Goal: Book appointment/travel/reservation

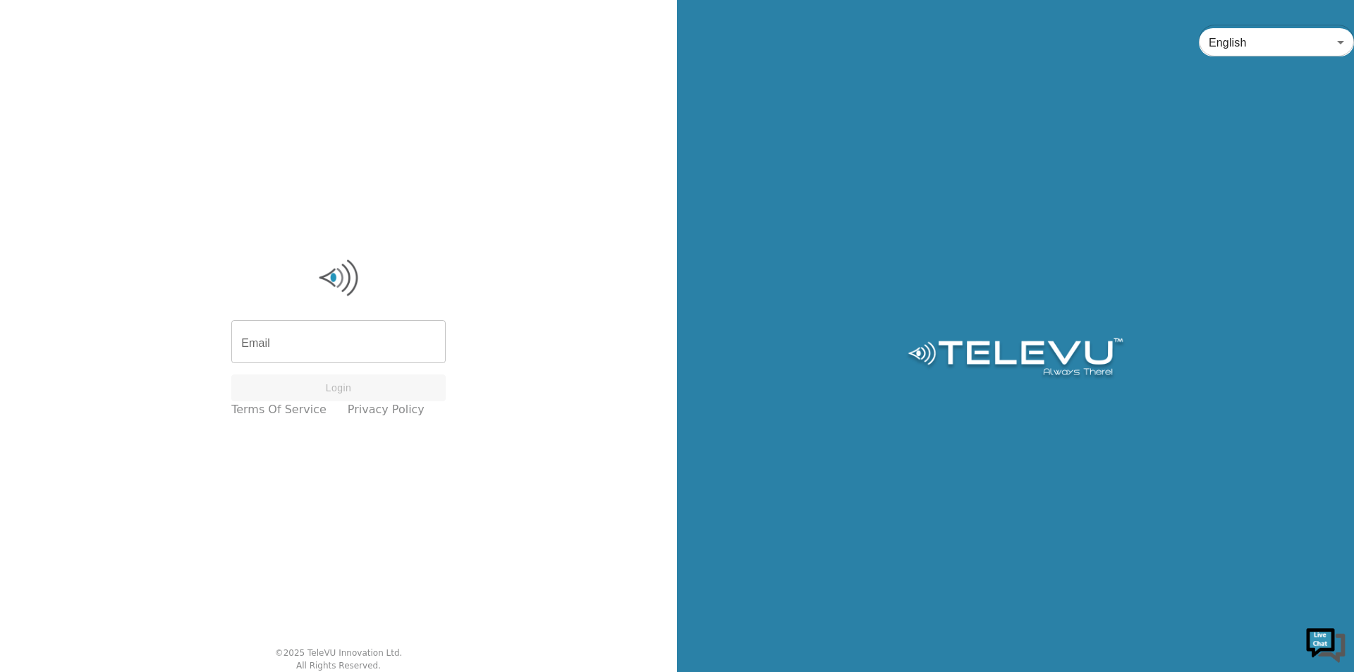
click at [333, 350] on input "Email" at bounding box center [338, 343] width 214 height 39
click at [326, 347] on input "Email" at bounding box center [338, 343] width 214 height 39
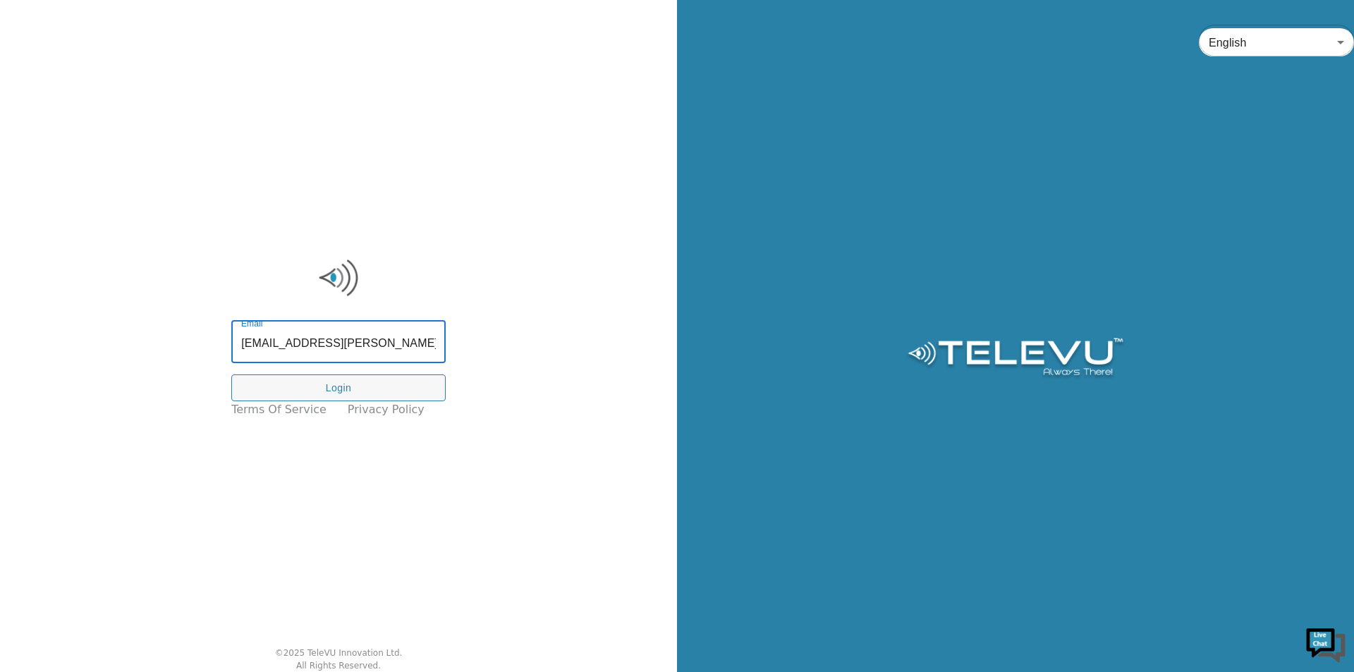
type input "[EMAIL_ADDRESS][PERSON_NAME][DOMAIN_NAME]"
click button "Login" at bounding box center [338, 388] width 214 height 28
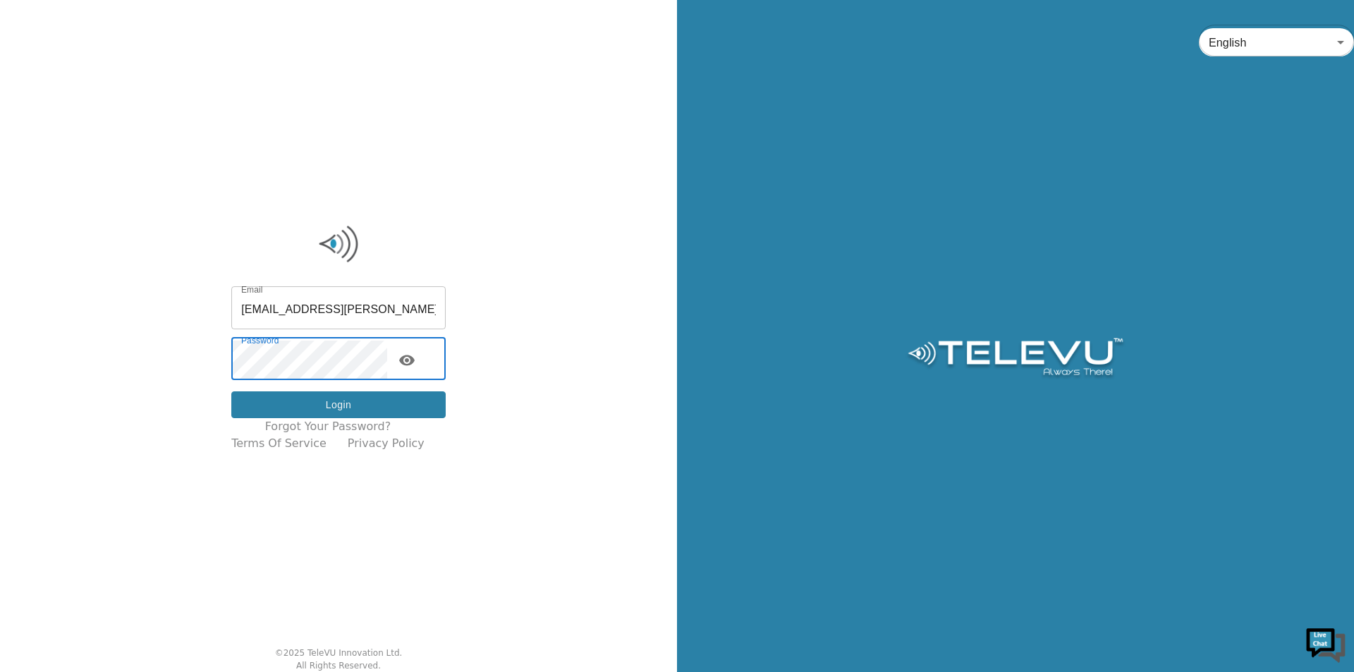
click at [281, 397] on button "Login" at bounding box center [338, 405] width 214 height 28
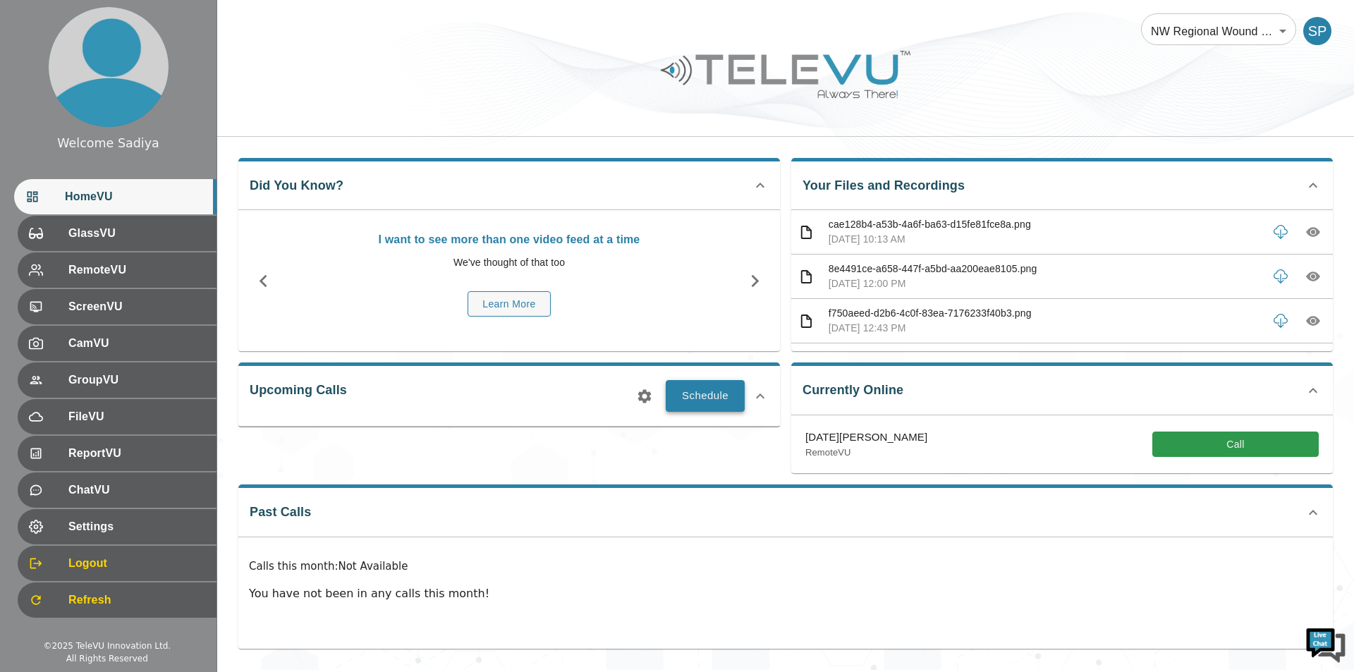
click at [709, 389] on button "Schedule" at bounding box center [705, 395] width 79 height 31
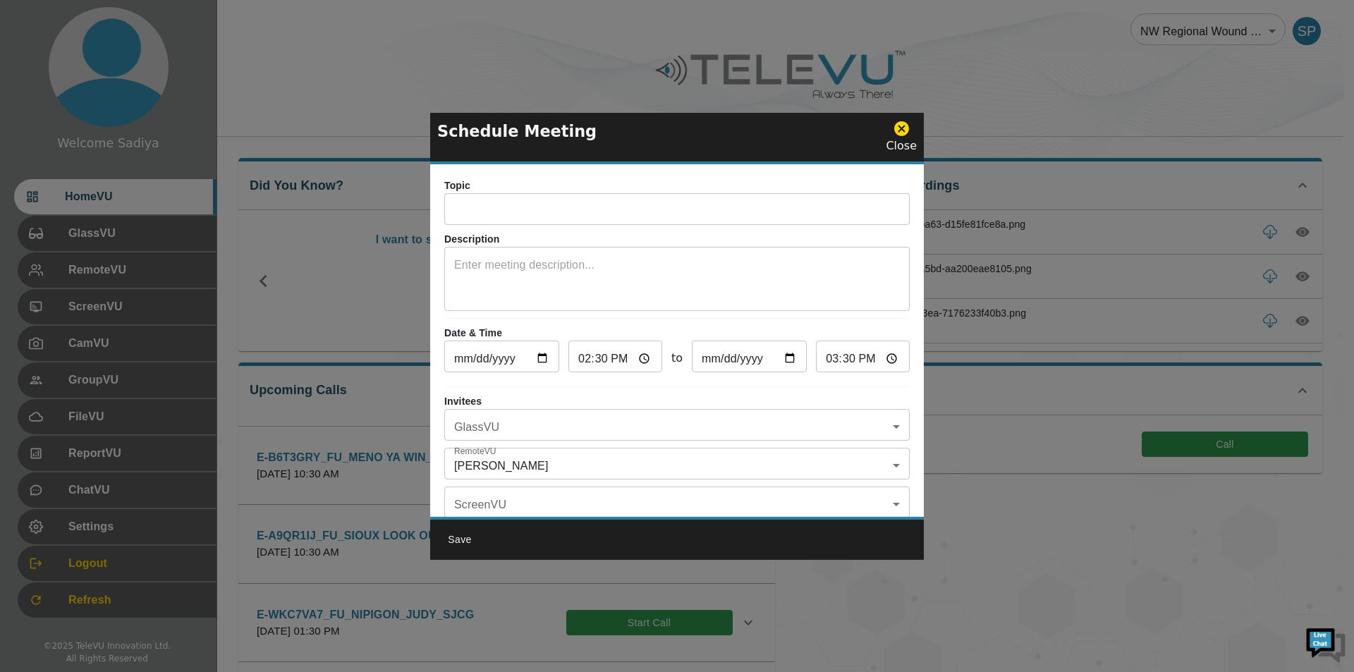
click at [594, 199] on input "text" at bounding box center [676, 211] width 465 height 28
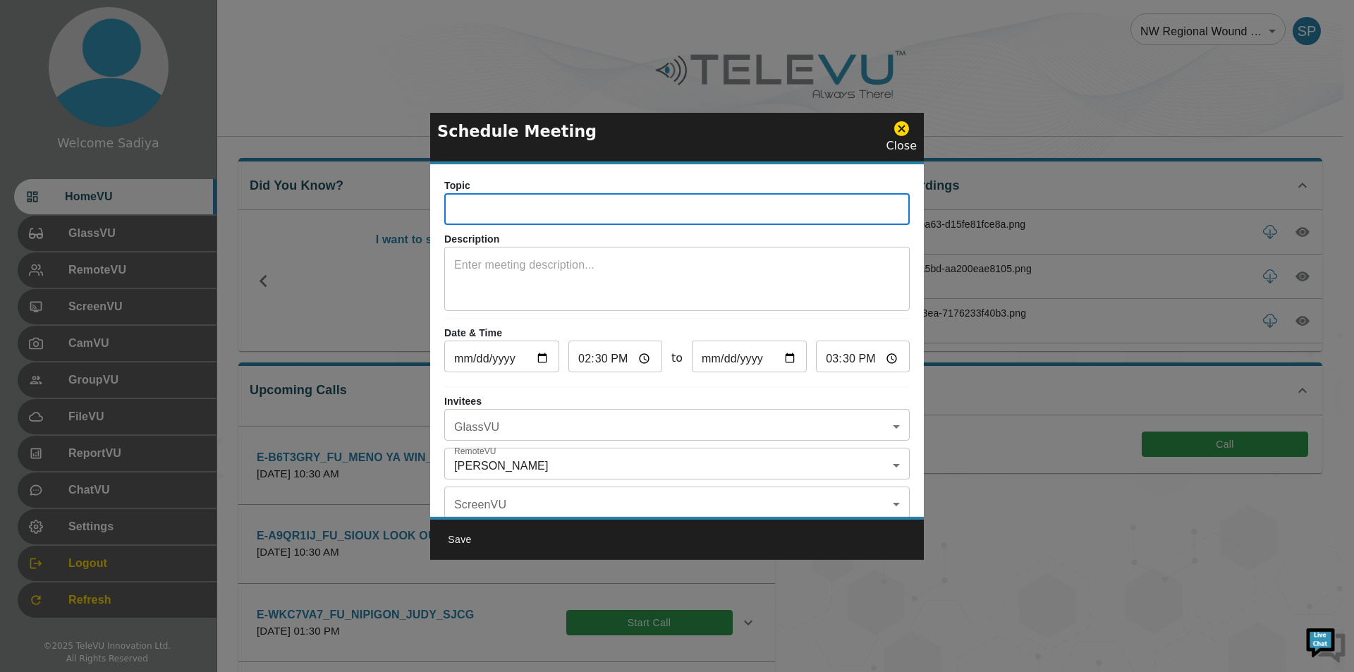
paste input "E-KS62YI4"
type input "E-KS62YI4"
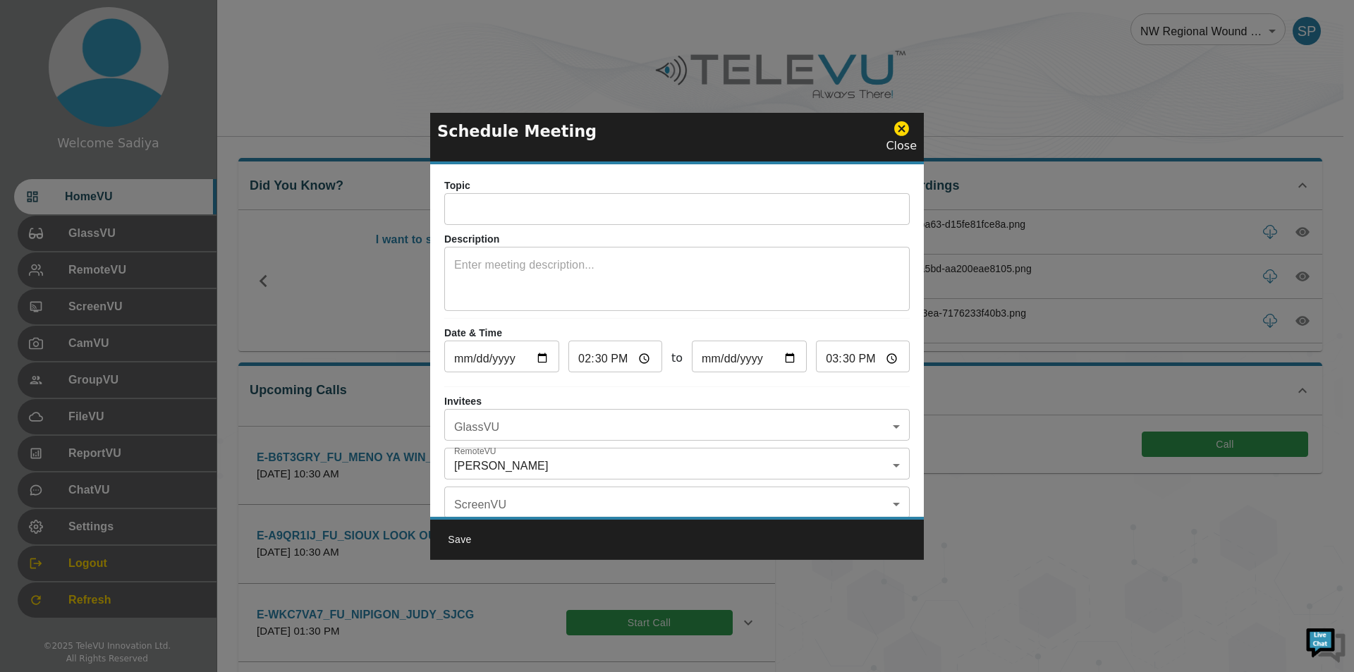
click at [465, 209] on input "text" at bounding box center [676, 211] width 465 height 28
paste input "E-3R4YQSQ_IN_Red Lake Family Health Team_Judy Vondrasek_SJCG"
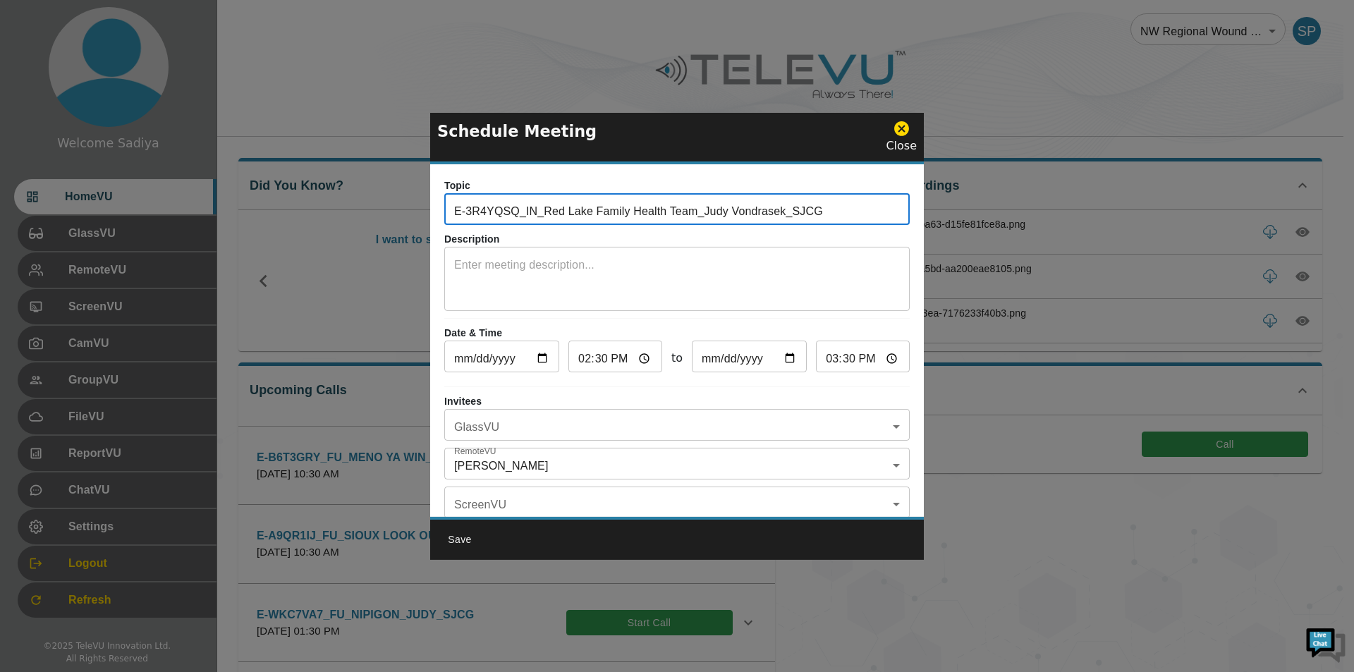
drag, startPoint x: 520, startPoint y: 210, endPoint x: 446, endPoint y: 215, distance: 74.2
click at [446, 215] on input "E-3R4YQSQ_IN_Red Lake Family Health Team_Judy Vondrasek_SJCG" at bounding box center [676, 211] width 465 height 28
click at [527, 211] on input "E-3R4YQSQ_IN_Red Lake Family Health Team_Judy Vondrasek_SJCG" at bounding box center [676, 211] width 465 height 28
drag, startPoint x: 523, startPoint y: 211, endPoint x: 451, endPoint y: 210, distance: 71.2
click at [451, 210] on input "E-3R4YQSQ_IN_Red Lake Family Health Team_Judy Vondrasek_SJCG" at bounding box center [676, 211] width 465 height 28
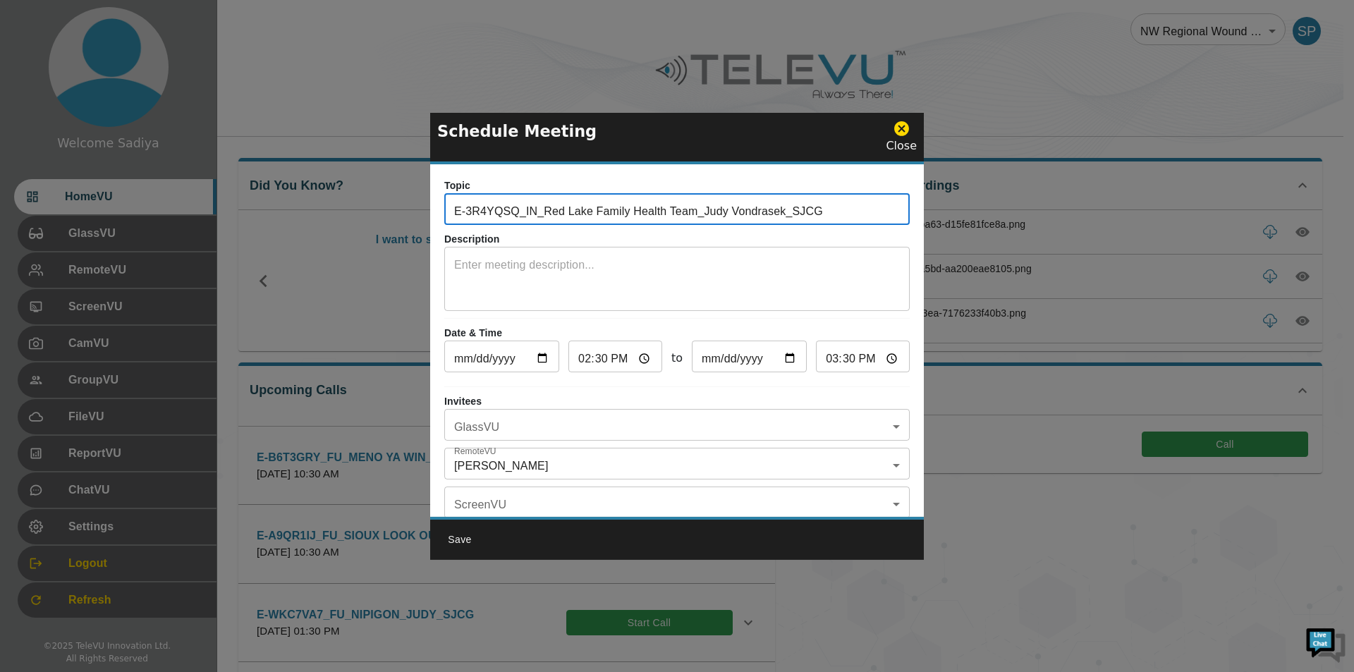
click at [530, 212] on input "E-3R4YQSQ_IN_Red Lake Family Health Team_Judy Vondrasek_SJCG" at bounding box center [676, 211] width 465 height 28
drag, startPoint x: 520, startPoint y: 212, endPoint x: 456, endPoint y: 212, distance: 63.5
click at [456, 212] on input "E-3R4YQSQ_IN_Red Lake Family Health Team_Judy Vondrasek_SJCG" at bounding box center [676, 211] width 465 height 28
drag, startPoint x: 522, startPoint y: 210, endPoint x: 429, endPoint y: 216, distance: 93.3
click at [429, 216] on div "Schedule Meeting Close Topic E-3R4YQSQ_IN_Red Lake Family Health Team_Judy Vond…" at bounding box center [677, 336] width 1354 height 672
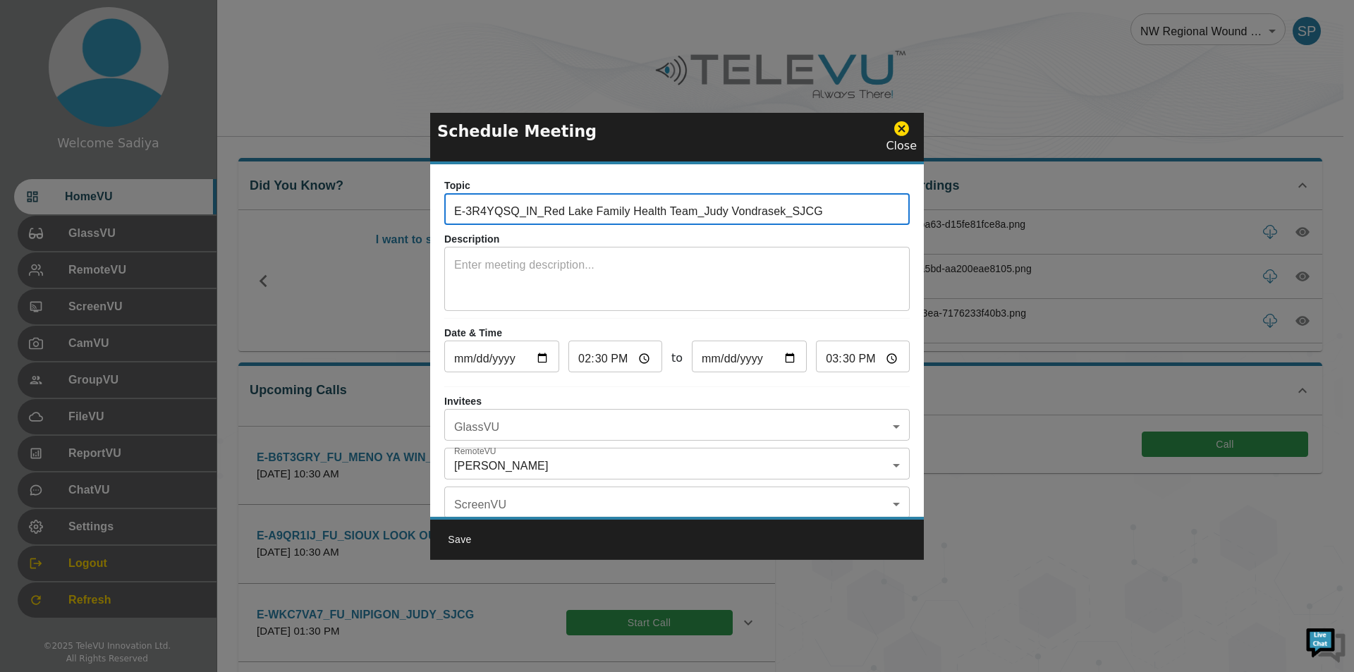
paste input "KS62YI4"
drag, startPoint x: 531, startPoint y: 211, endPoint x: 685, endPoint y: 215, distance: 153.8
click at [685, 215] on input "E-KS62YI4_IN_Red Lake Family Health Team_Judy Vondrasek_SJCG" at bounding box center [676, 211] width 465 height 28
drag, startPoint x: 716, startPoint y: 212, endPoint x: 638, endPoint y: 218, distance: 77.8
click at [638, 218] on input "E-KS62YI4_INSIOUX LOOK OUT_Judy Vondrasek_SJCG" at bounding box center [676, 211] width 465 height 28
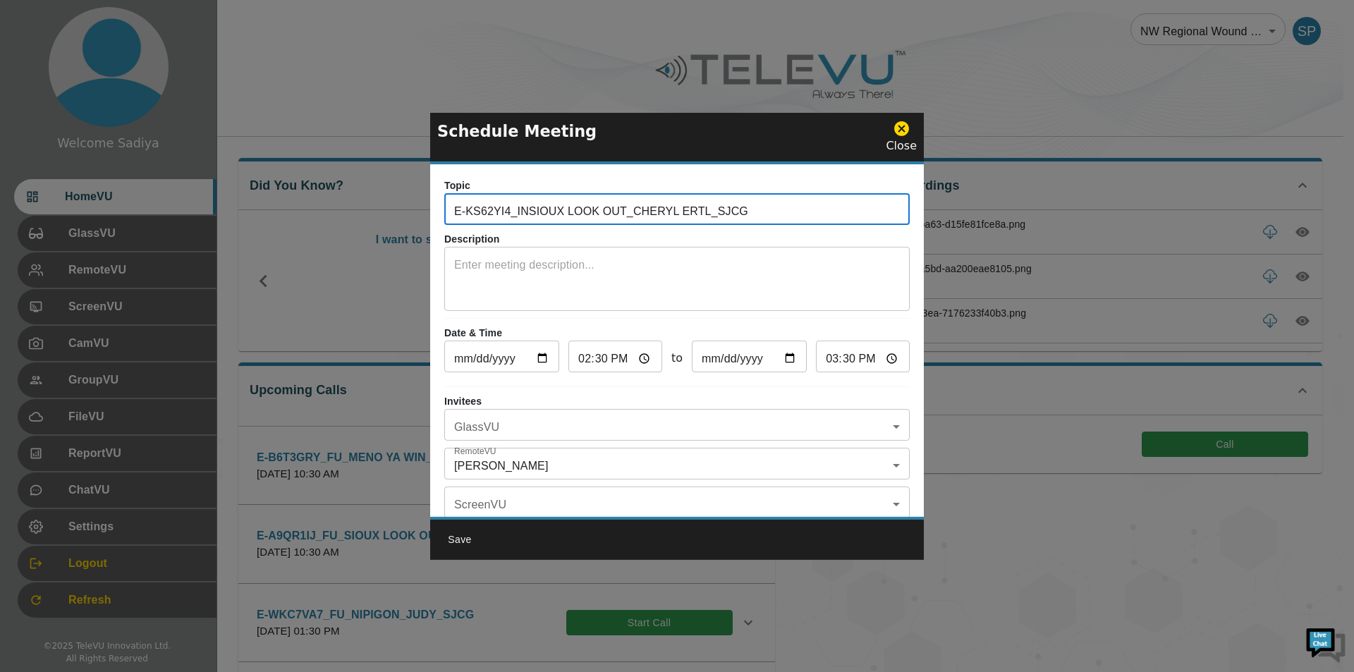
type input "E-KS62YI4_INSIOUX LOOK OUT_CHERYL ERTL_SJCG"
click at [644, 257] on textarea at bounding box center [677, 281] width 446 height 49
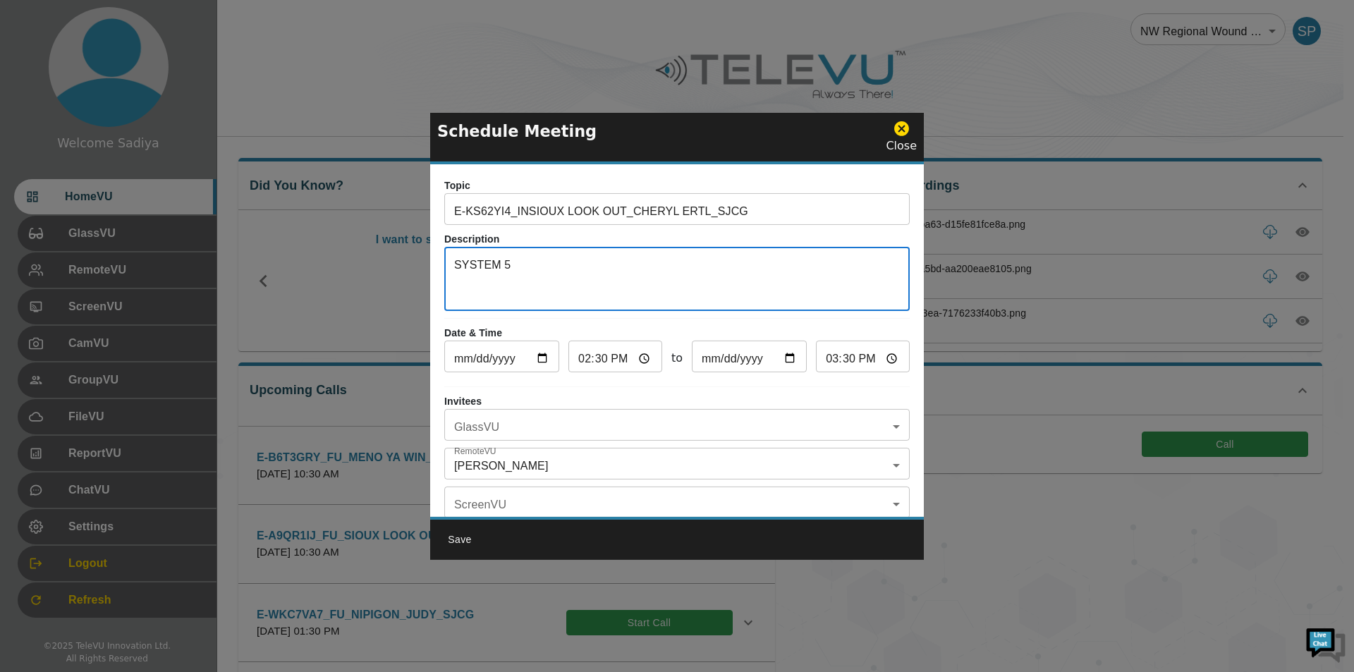
type textarea "SYSTEM 5"
click at [547, 357] on input "[DATE]" at bounding box center [501, 358] width 115 height 28
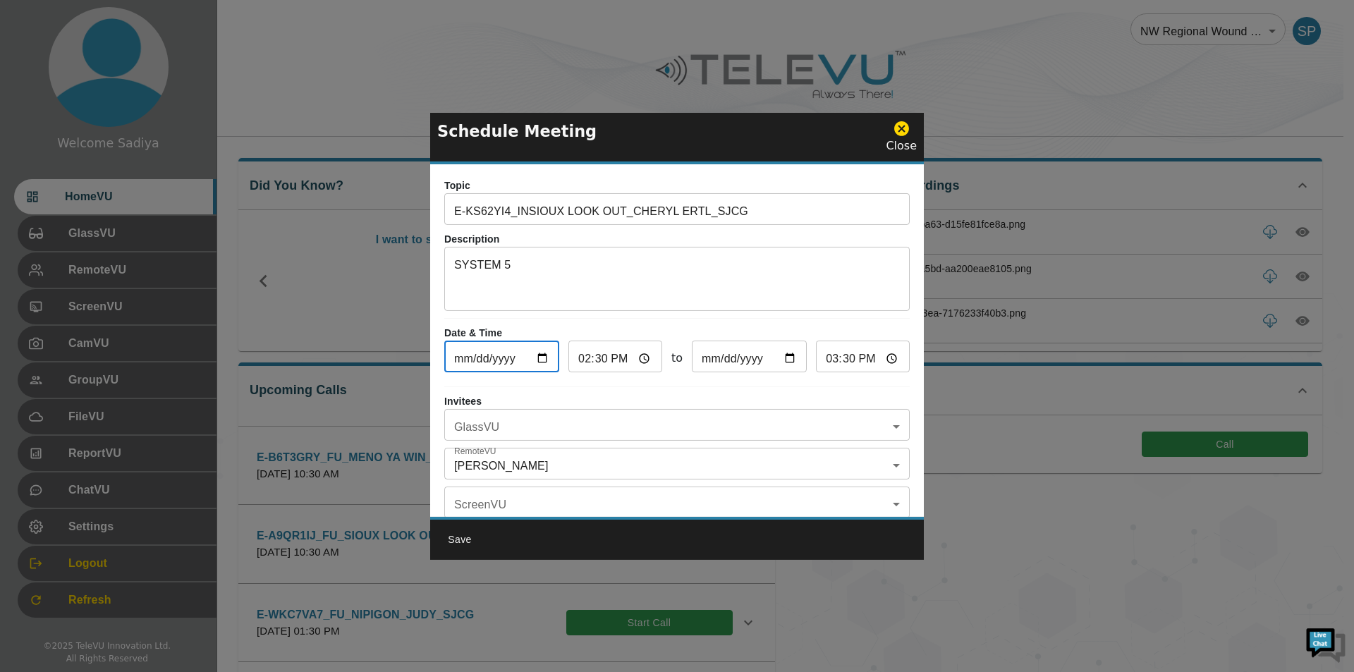
type input "[DATE]"
click at [542, 429] on body "Welcome Sadiya HomeVU GlassVU RemoteVU ScreenVU CamVU GroupVU FileVU ReportVU C…" at bounding box center [677, 458] width 1354 height 916
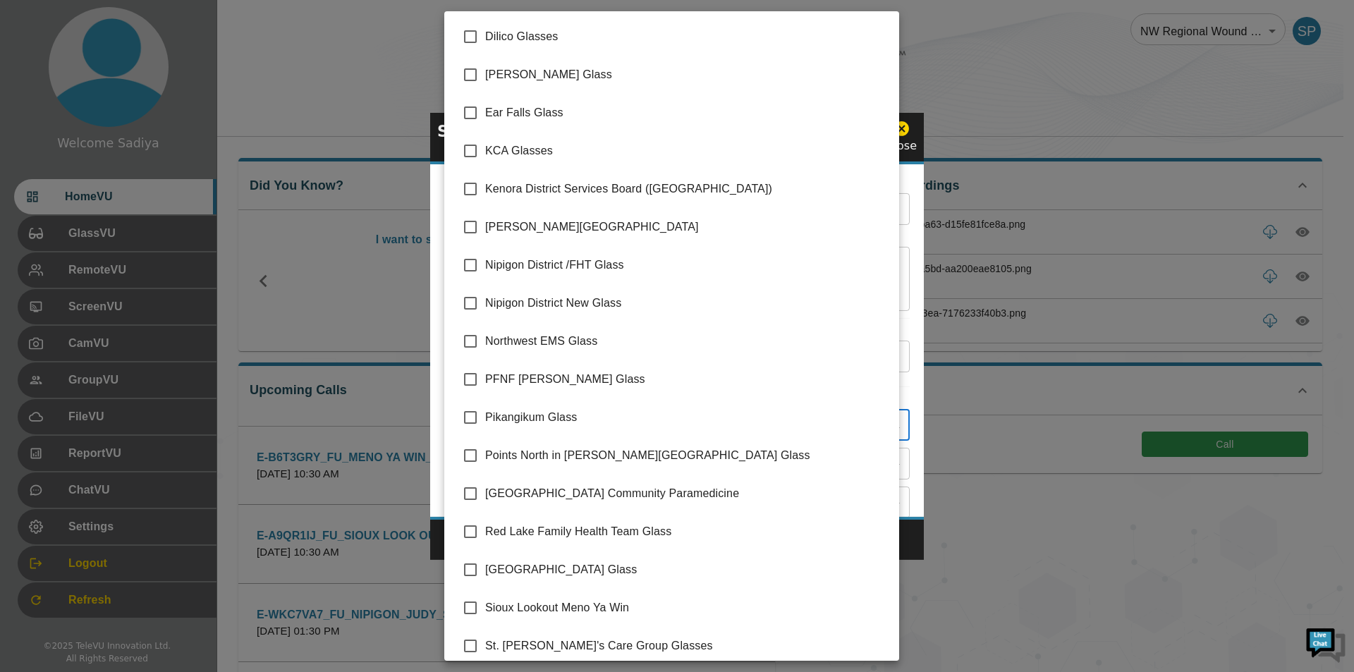
scroll to position [200, 0]
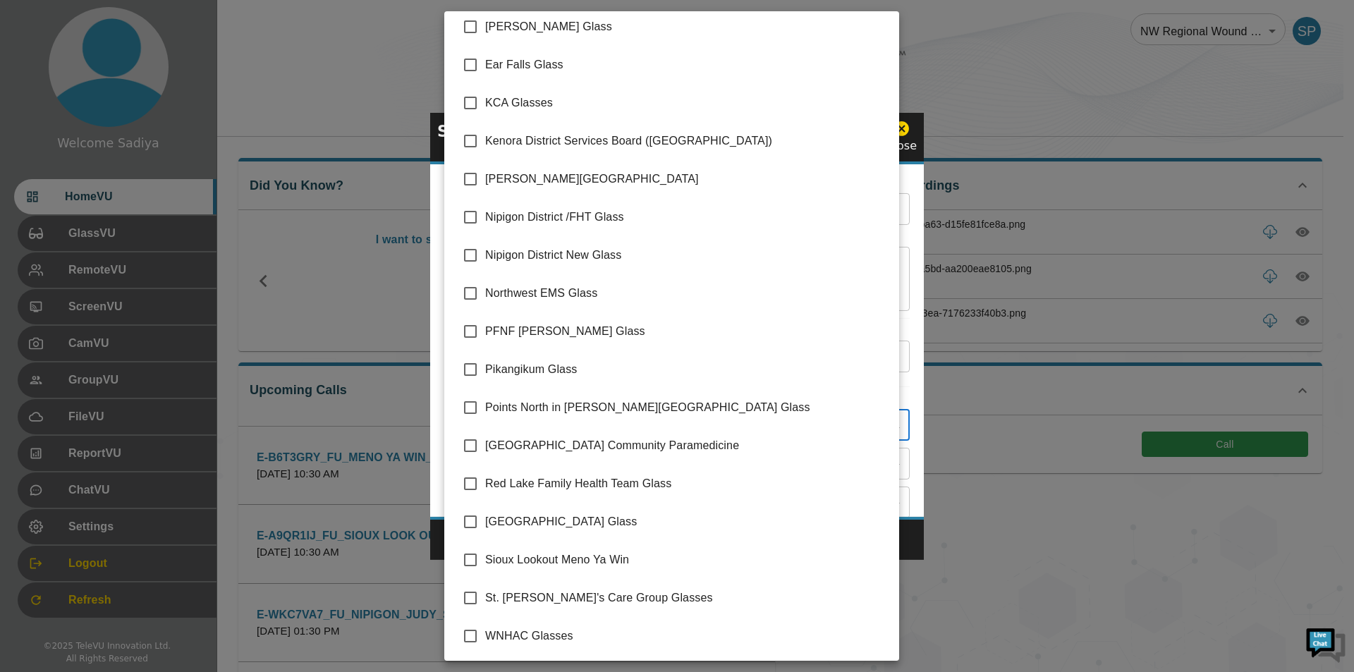
click at [581, 563] on span "Sioux Lookout Meno Ya Win" at bounding box center [686, 559] width 403 height 17
type input "Sioux Lookout Meno Ya Win"
checkbox input "true"
click at [919, 334] on div at bounding box center [677, 336] width 1354 height 672
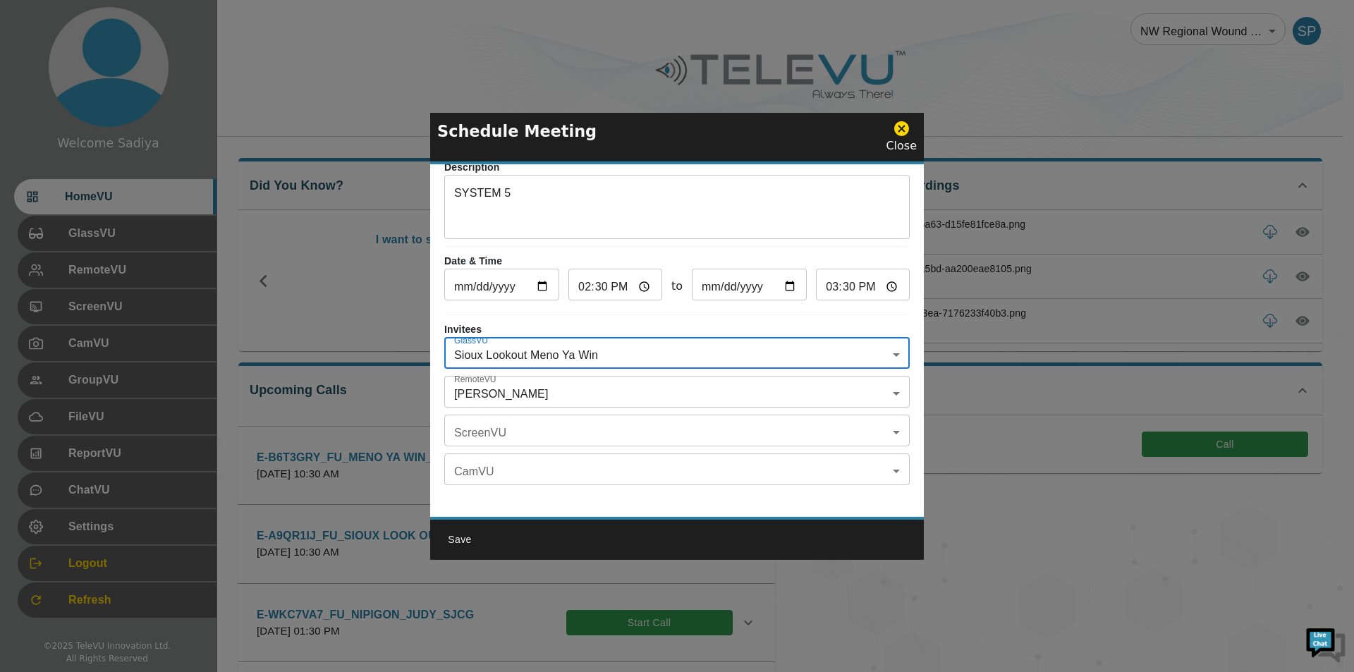
scroll to position [83, 0]
click at [555, 375] on body "Welcome Sadiya HomeVU GlassVU RemoteVU ScreenVU CamVU GroupVU FileVU ReportVU C…" at bounding box center [677, 458] width 1354 height 916
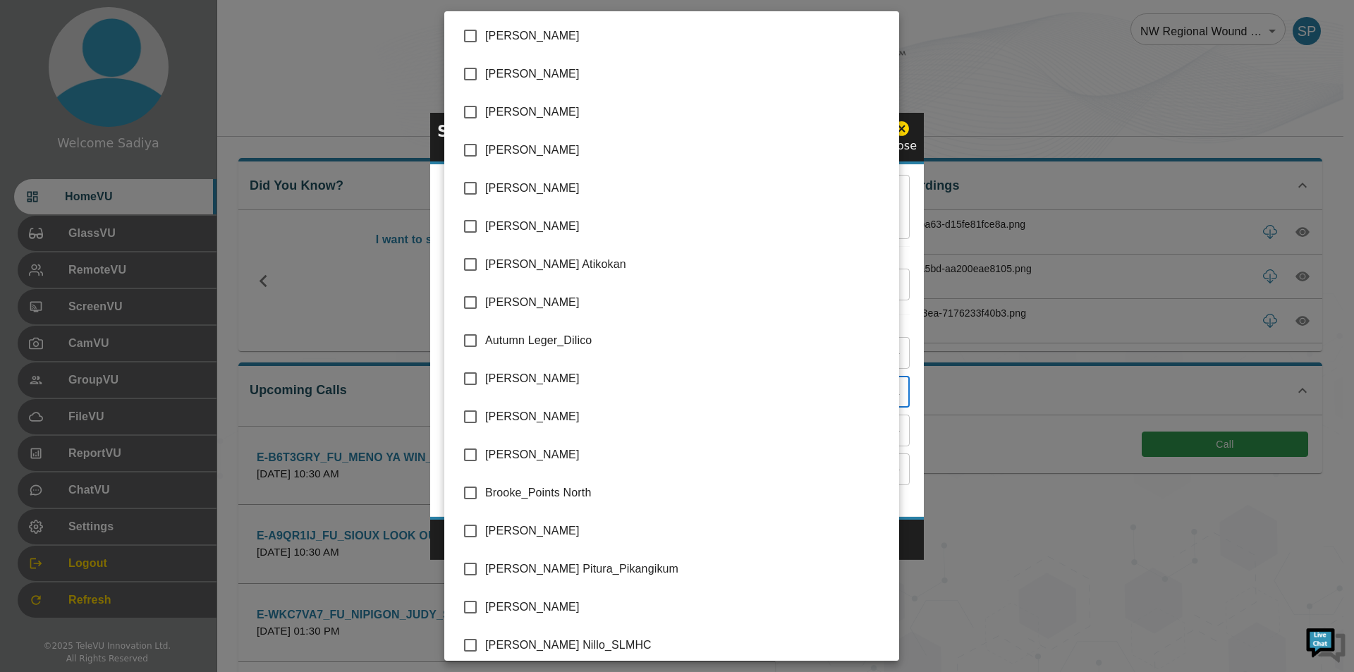
scroll to position [2899, 0]
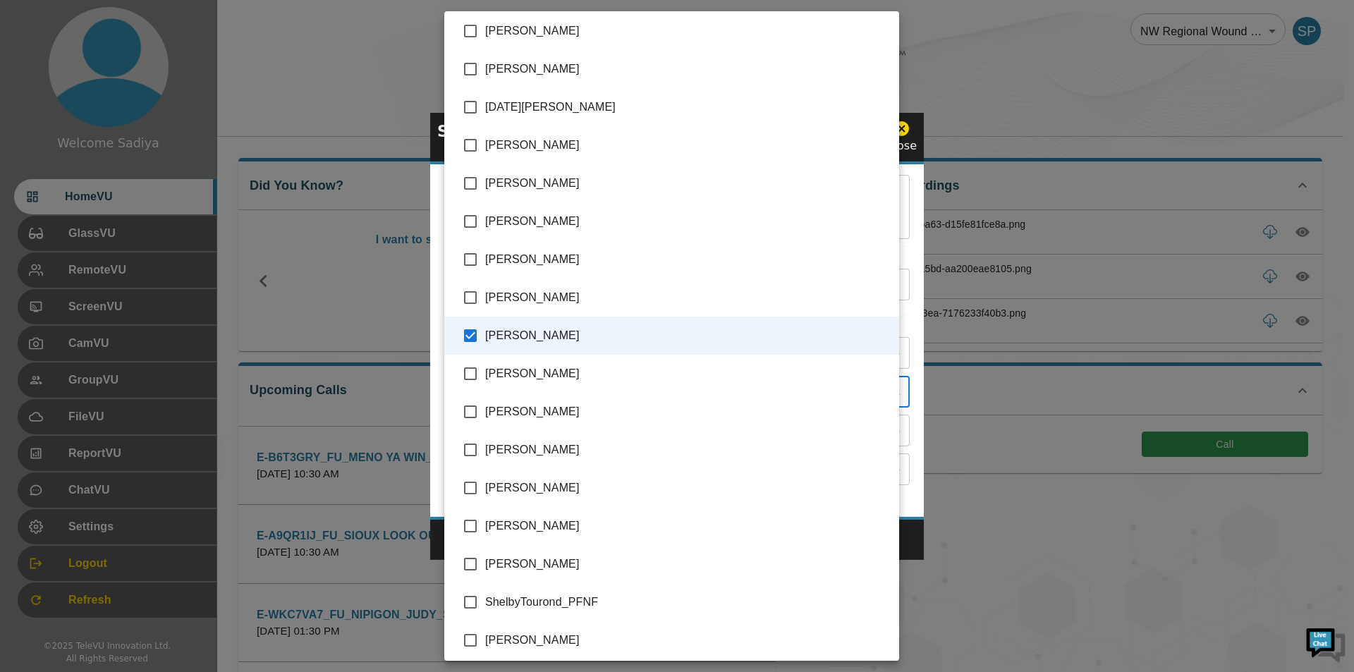
click at [517, 78] on li "[PERSON_NAME]" at bounding box center [671, 69] width 455 height 38
type input "[PERSON_NAME],[PERSON_NAME]"
checkbox input "true"
click at [523, 337] on span "[PERSON_NAME]" at bounding box center [686, 335] width 403 height 17
type input "[PERSON_NAME]"
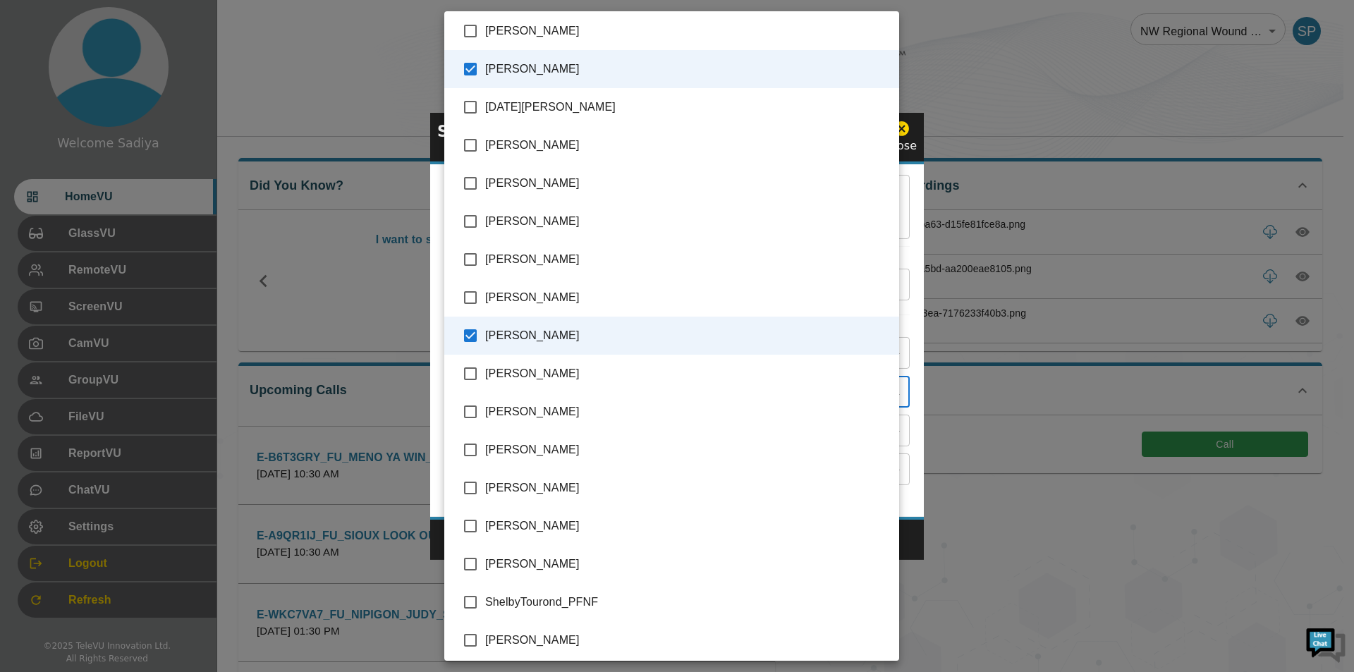
checkbox input "false"
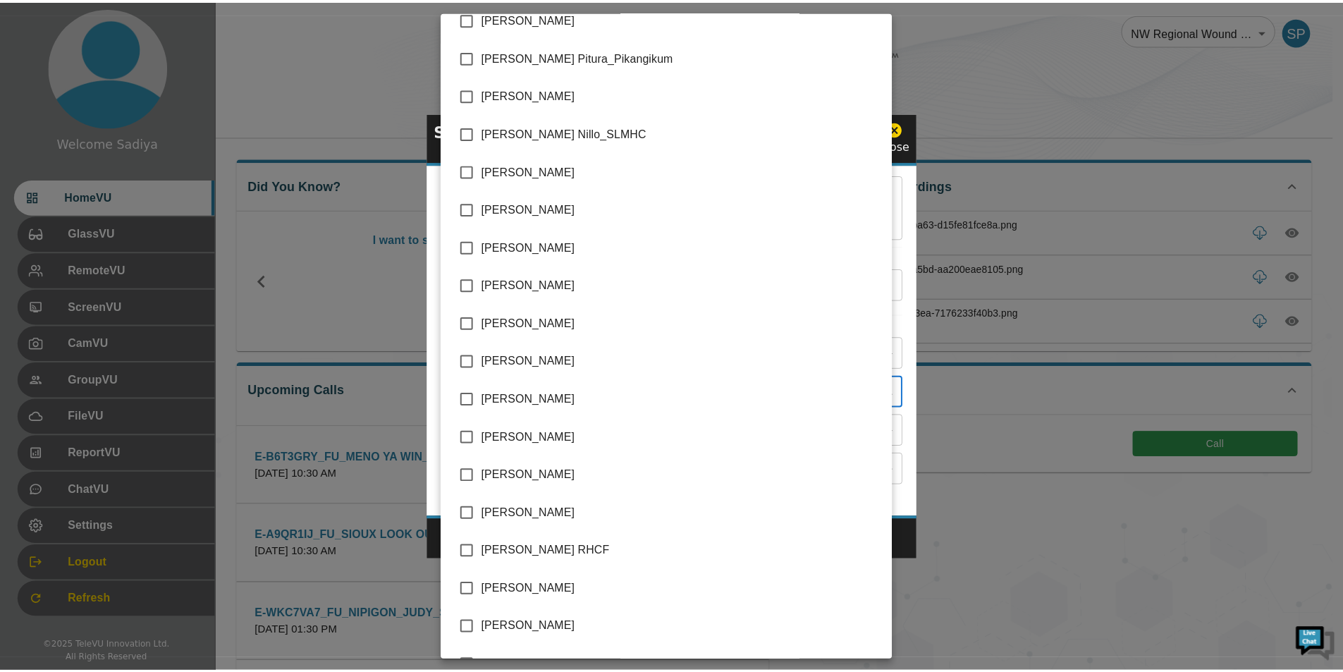
scroll to position [290, 0]
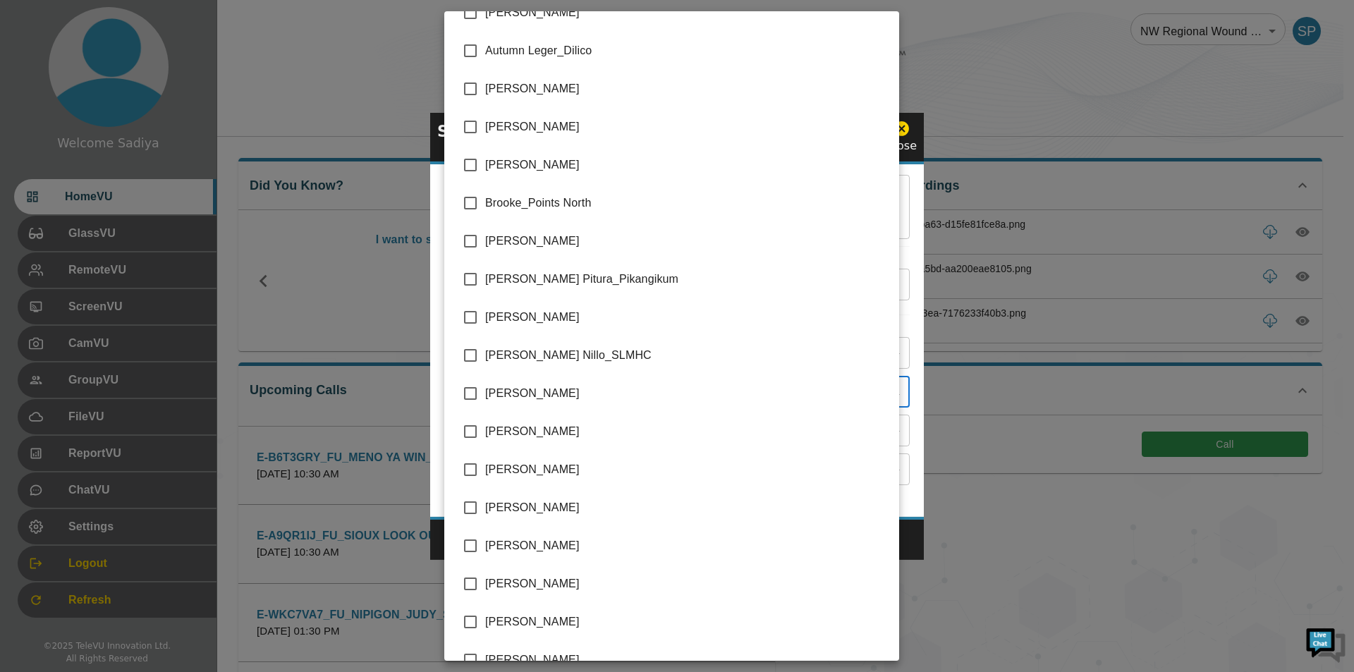
click at [555, 512] on span "[PERSON_NAME]" at bounding box center [686, 507] width 403 height 17
type input "[PERSON_NAME],[PERSON_NAME]"
checkbox input "true"
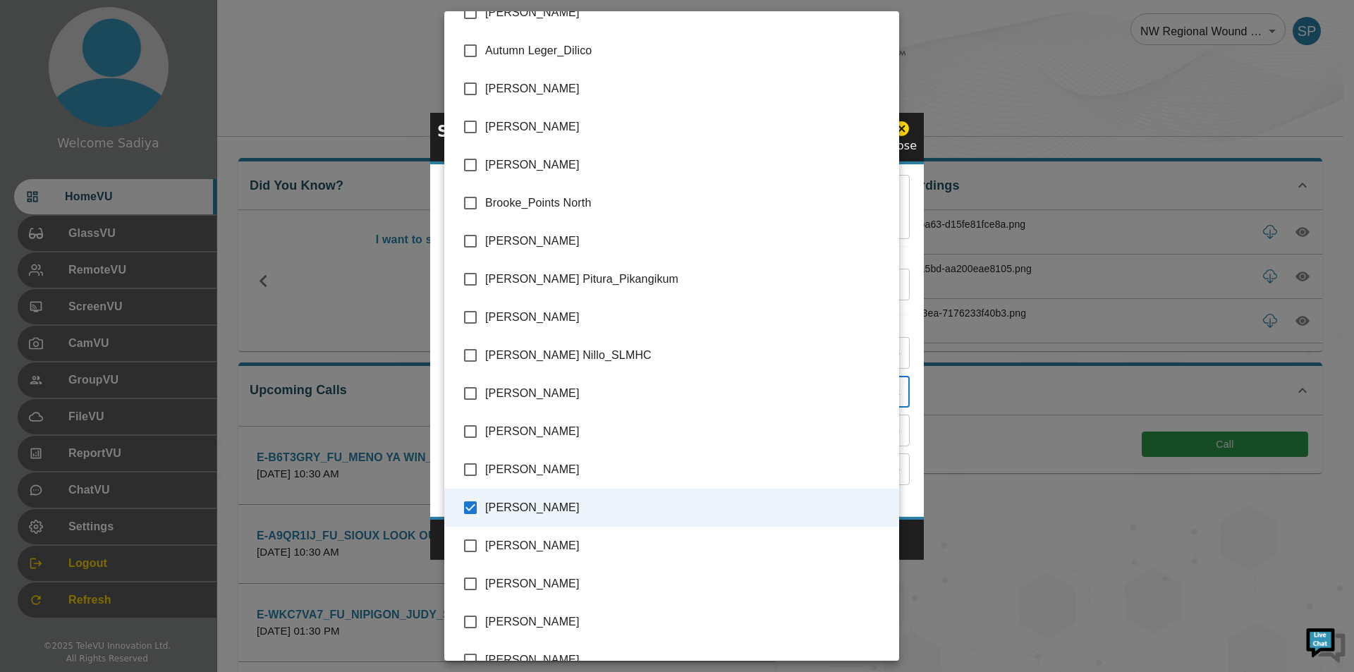
click at [907, 281] on div at bounding box center [677, 336] width 1354 height 672
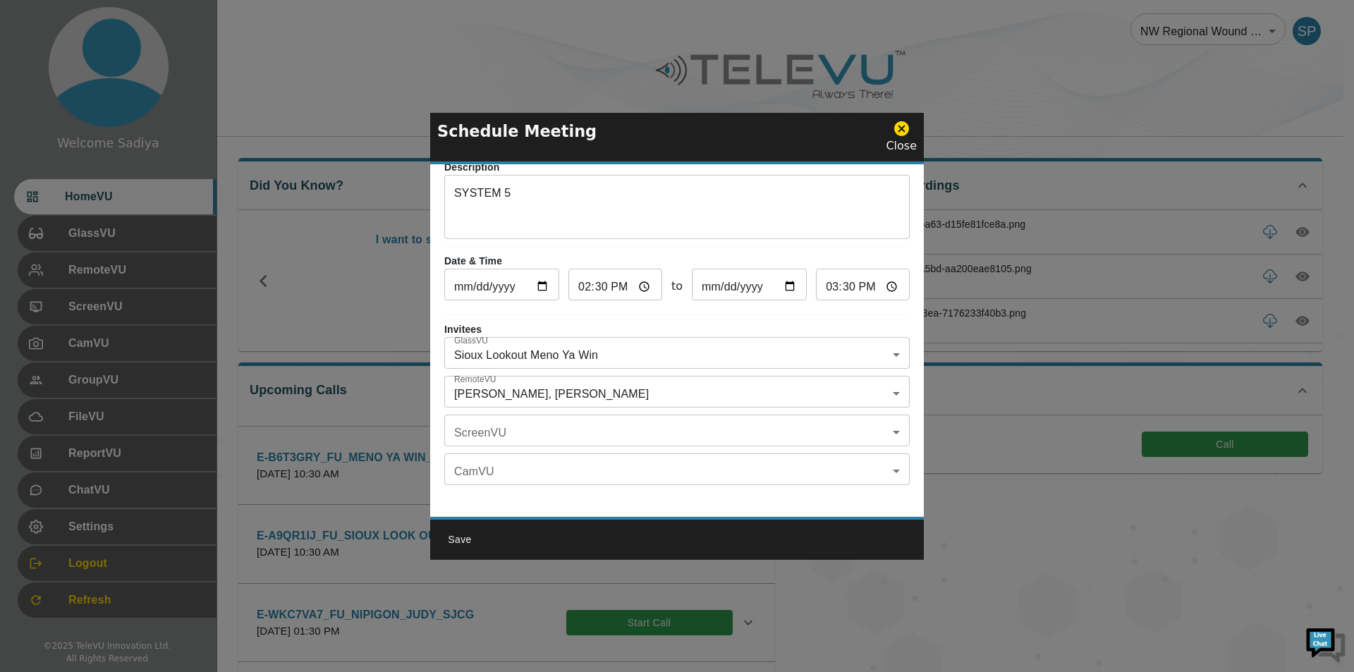
drag, startPoint x: 460, startPoint y: 532, endPoint x: 707, endPoint y: 200, distance: 413.2
click at [710, 205] on div "Schedule Meeting Close Topic E-KS62YI4_INSIOUX LOOK OUT_CHERYL ERTL_SJCG ​ Desc…" at bounding box center [677, 335] width 494 height 447
click at [591, 276] on input "14:30" at bounding box center [615, 286] width 94 height 28
click at [590, 276] on input "14:30" at bounding box center [615, 286] width 94 height 28
click at [589, 275] on input "14:30" at bounding box center [615, 286] width 94 height 28
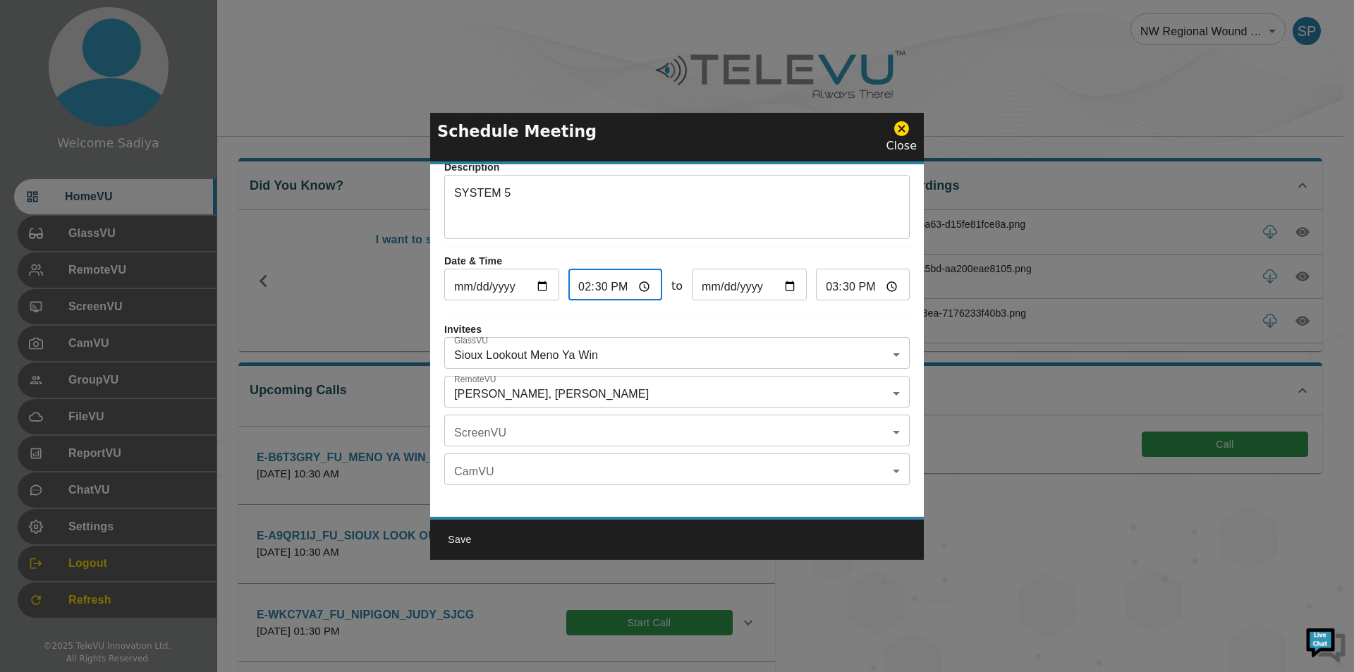
click at [584, 275] on input "14:30" at bounding box center [615, 286] width 94 height 28
type input "16:30"
type input "17:30"
type input "16:00"
type input "17:00"
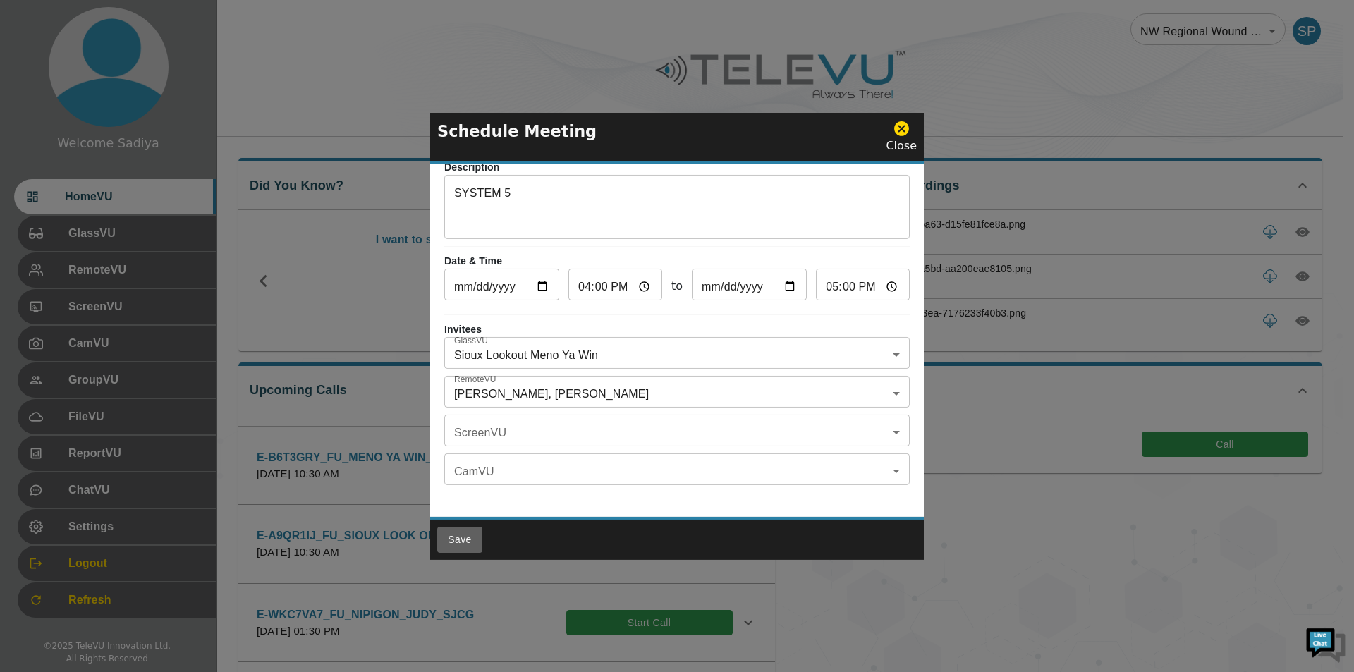
click at [460, 542] on button "Save" at bounding box center [459, 540] width 45 height 26
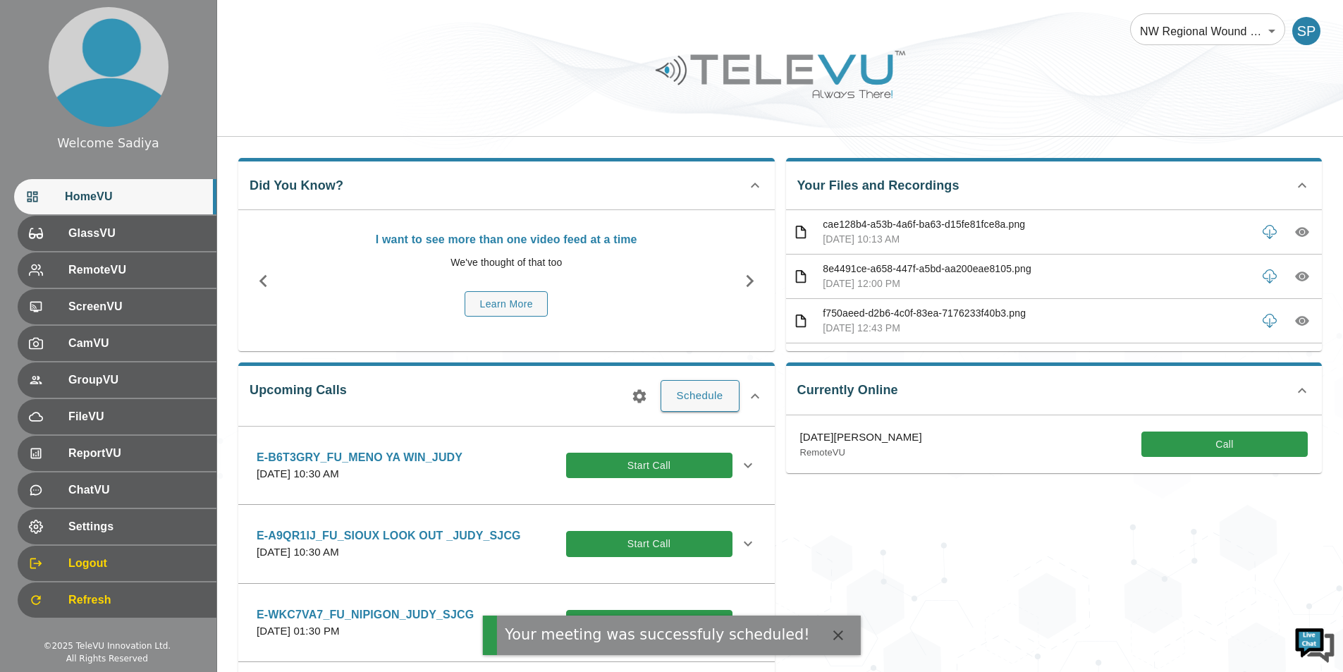
click at [633, 388] on icon "button" at bounding box center [639, 396] width 17 height 17
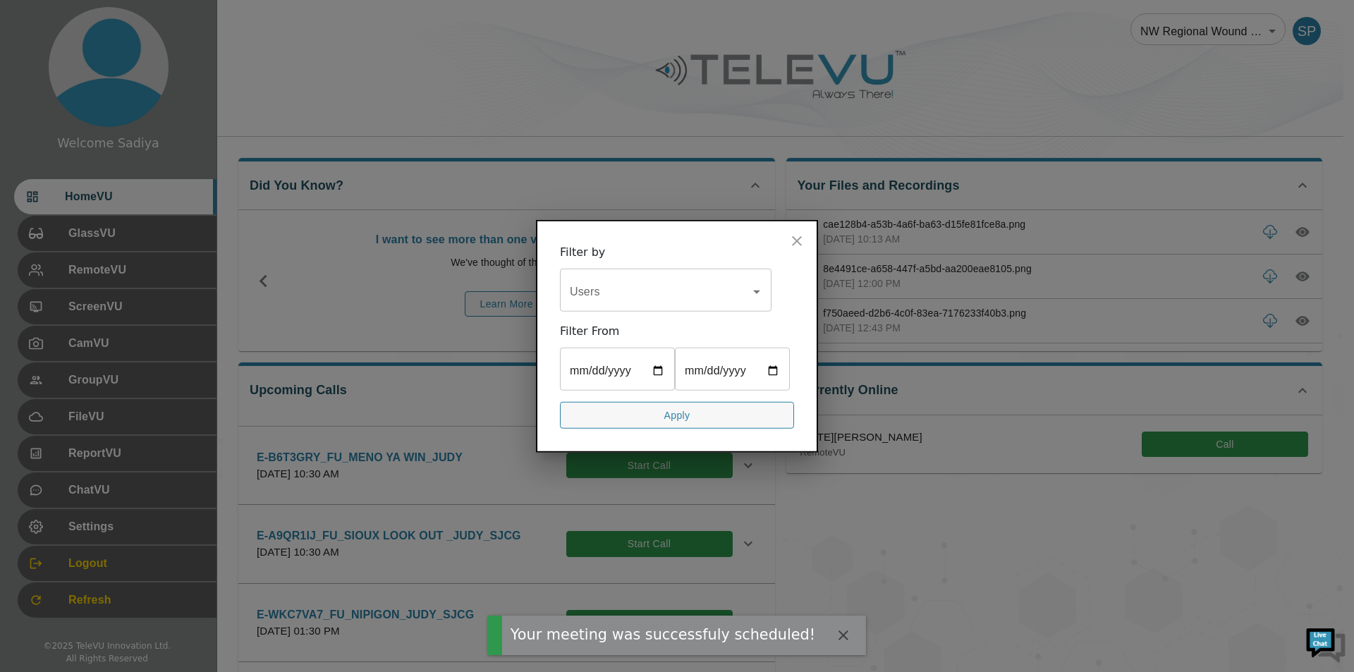
click at [691, 286] on input "Users" at bounding box center [655, 291] width 178 height 27
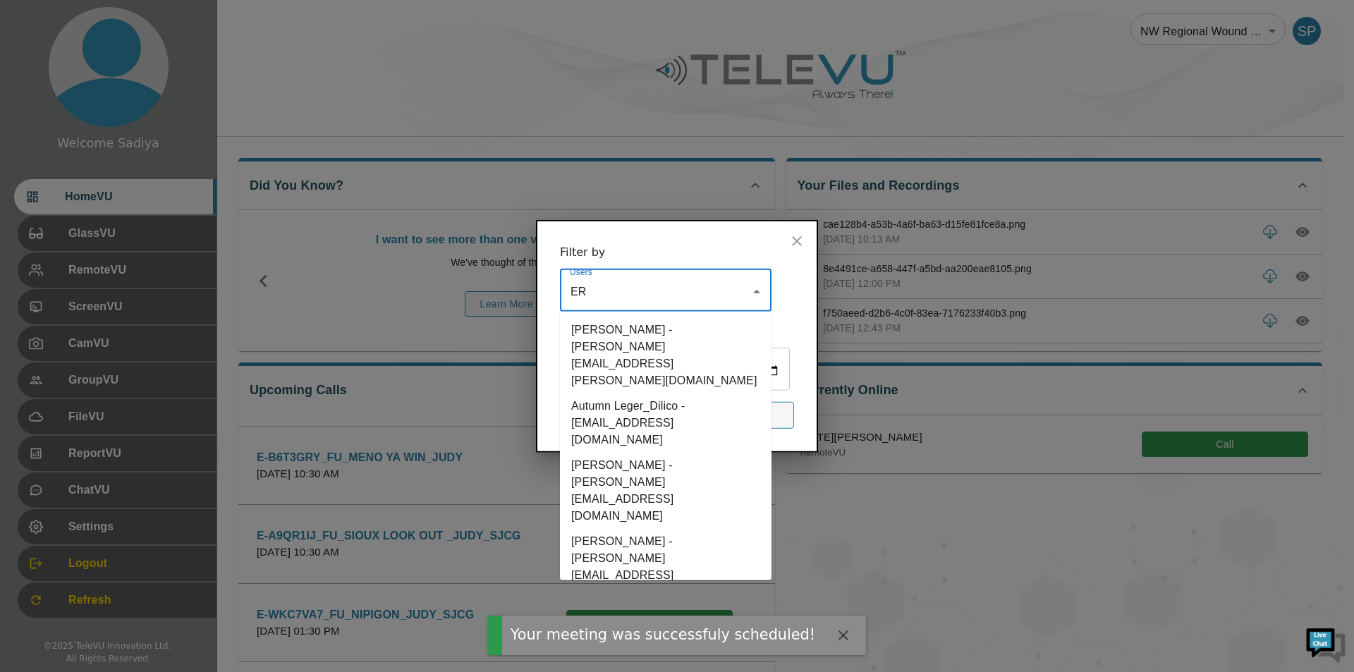
type input "ERT"
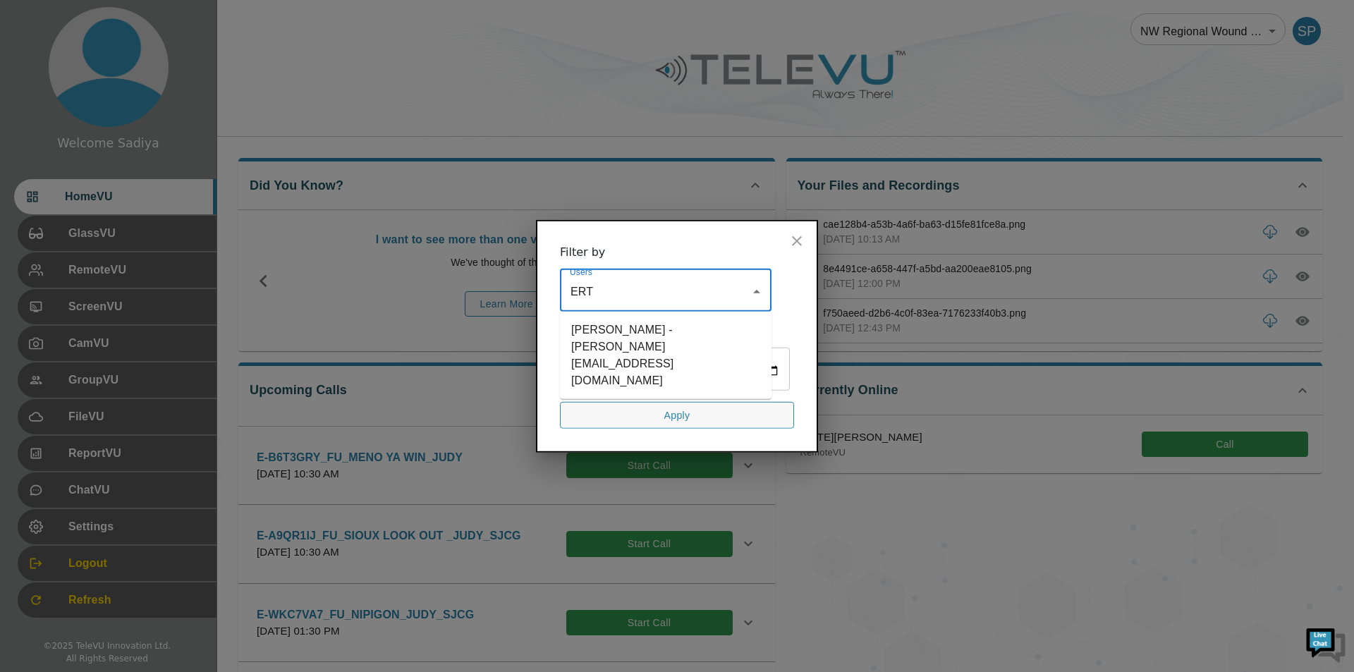
click at [688, 329] on li "[PERSON_NAME] - [PERSON_NAME][EMAIL_ADDRESS][DOMAIN_NAME]" at bounding box center [666, 355] width 212 height 76
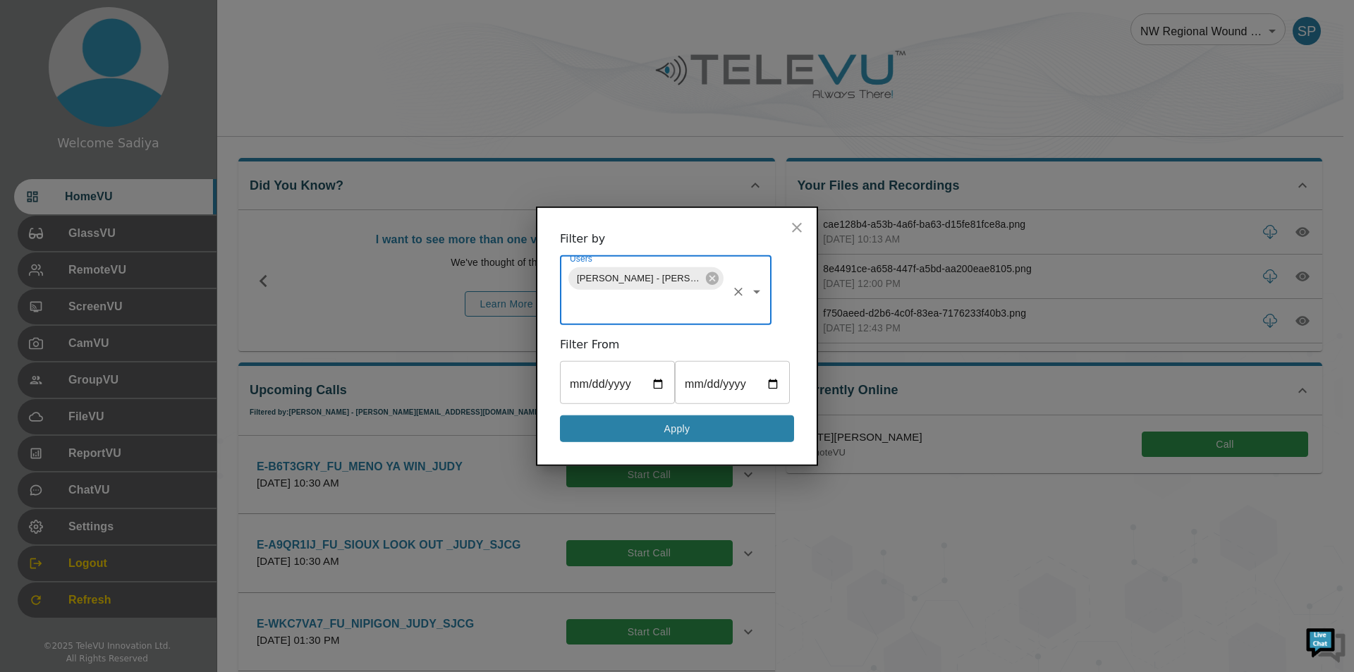
click at [637, 430] on button "Apply" at bounding box center [677, 429] width 234 height 28
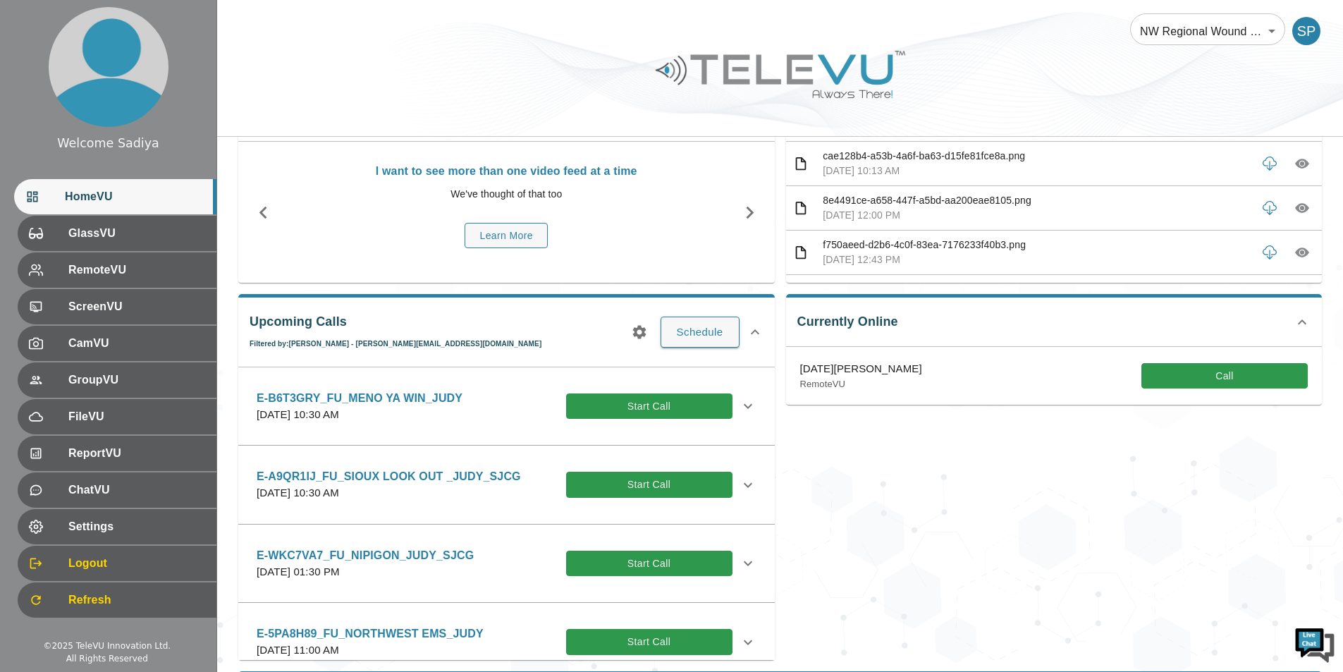
scroll to position [0, 0]
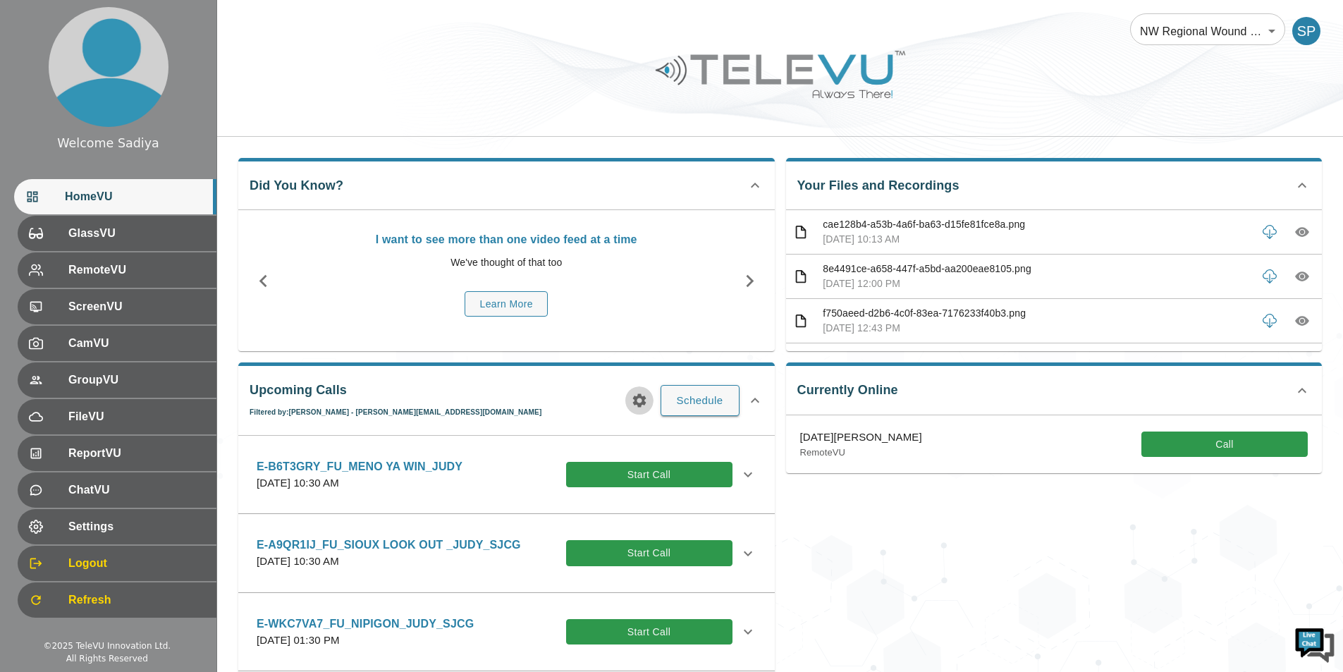
click at [634, 402] on icon "button" at bounding box center [639, 400] width 13 height 13
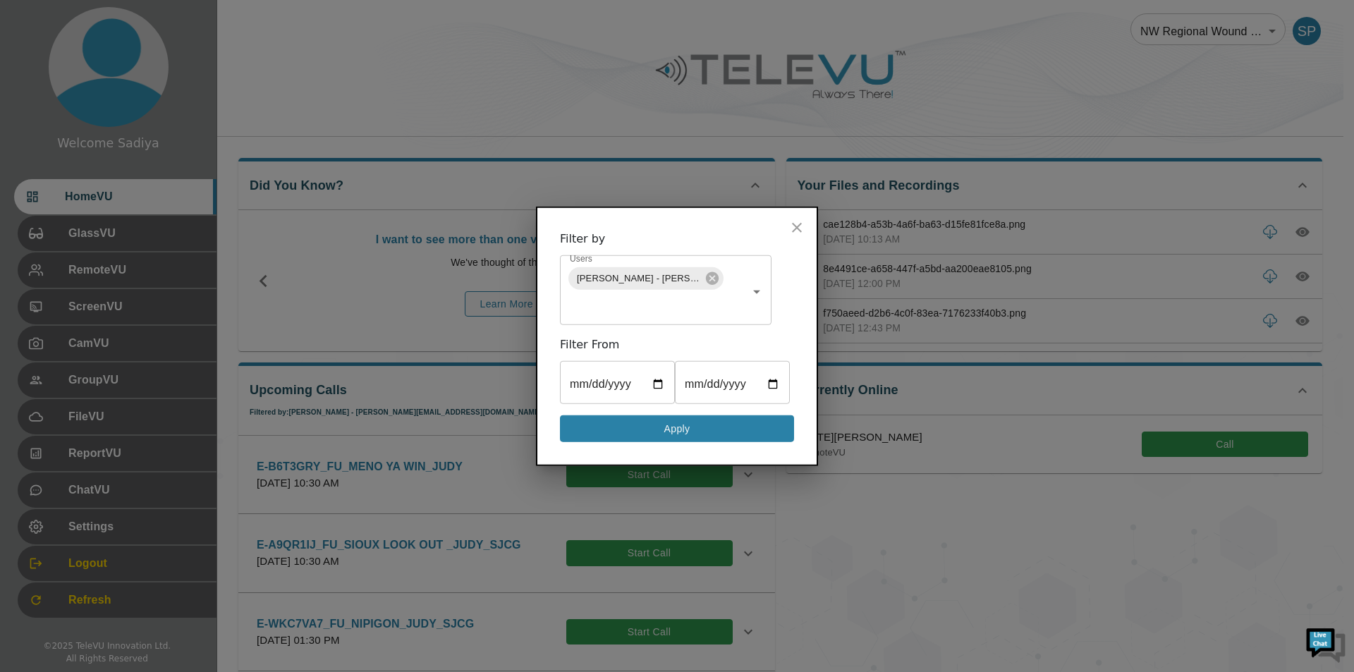
click at [633, 437] on button "Apply" at bounding box center [677, 429] width 234 height 28
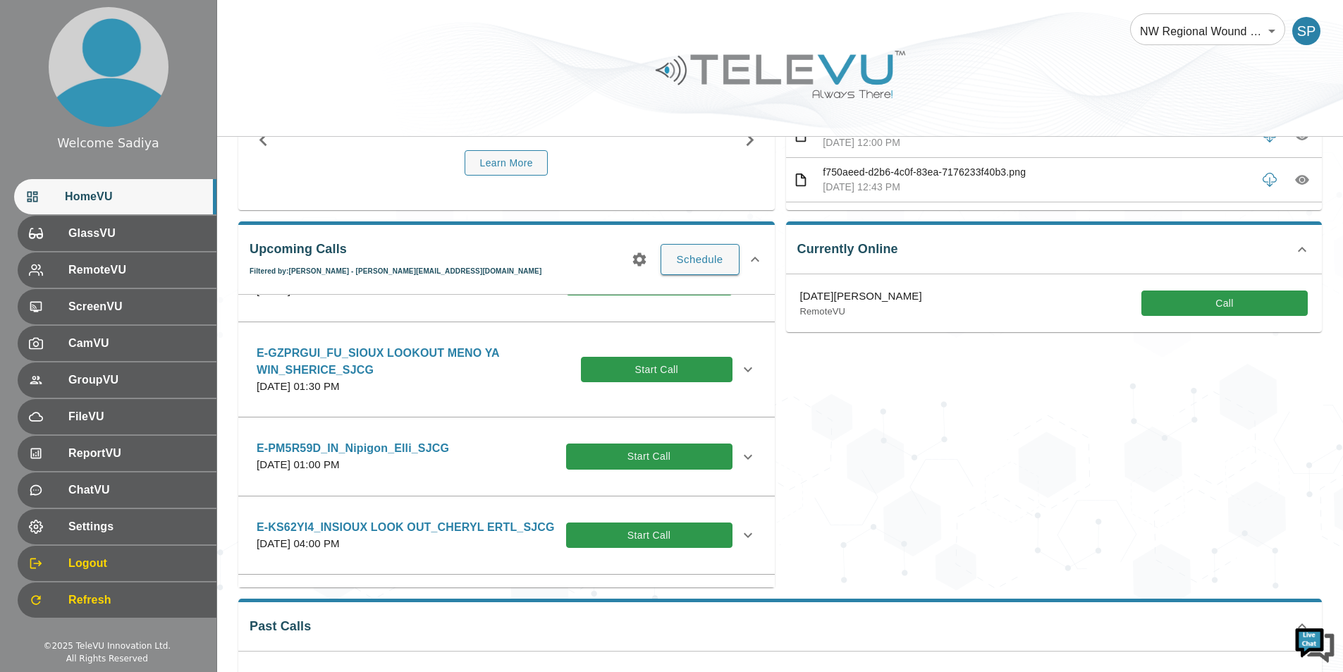
scroll to position [846, 0]
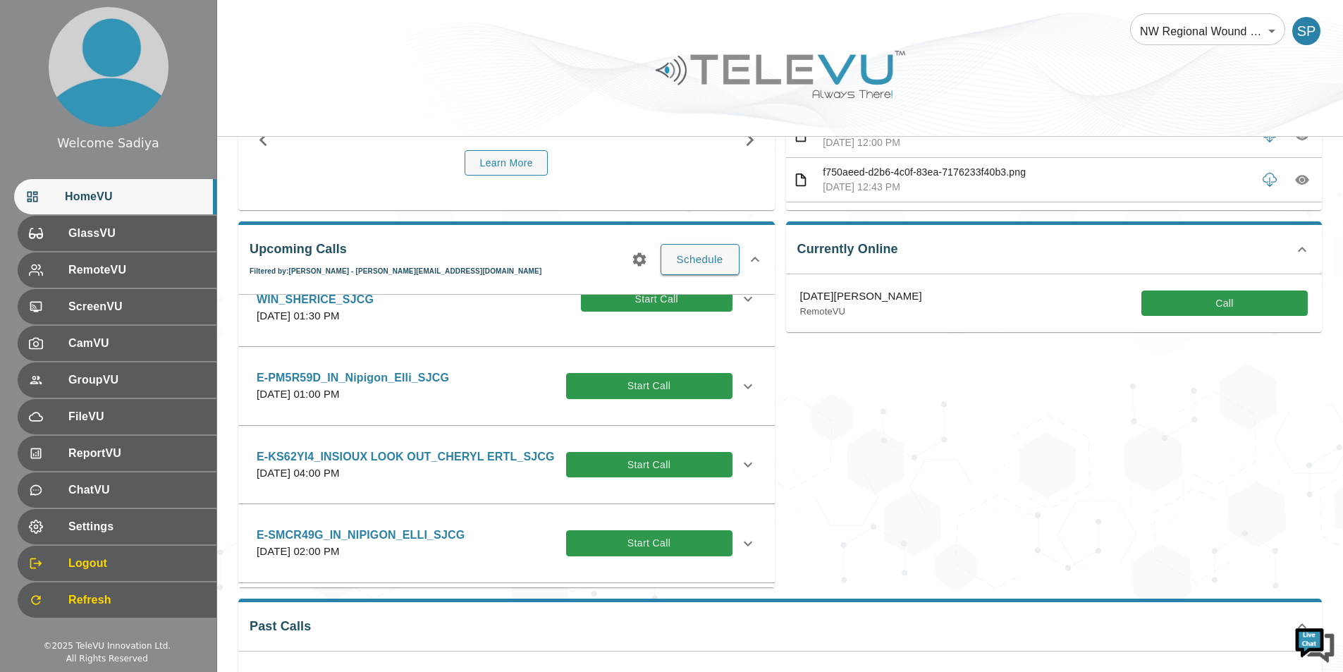
click at [494, 468] on p "[DATE] 04:00 PM" at bounding box center [406, 473] width 298 height 16
click at [740, 468] on icon at bounding box center [748, 464] width 17 height 17
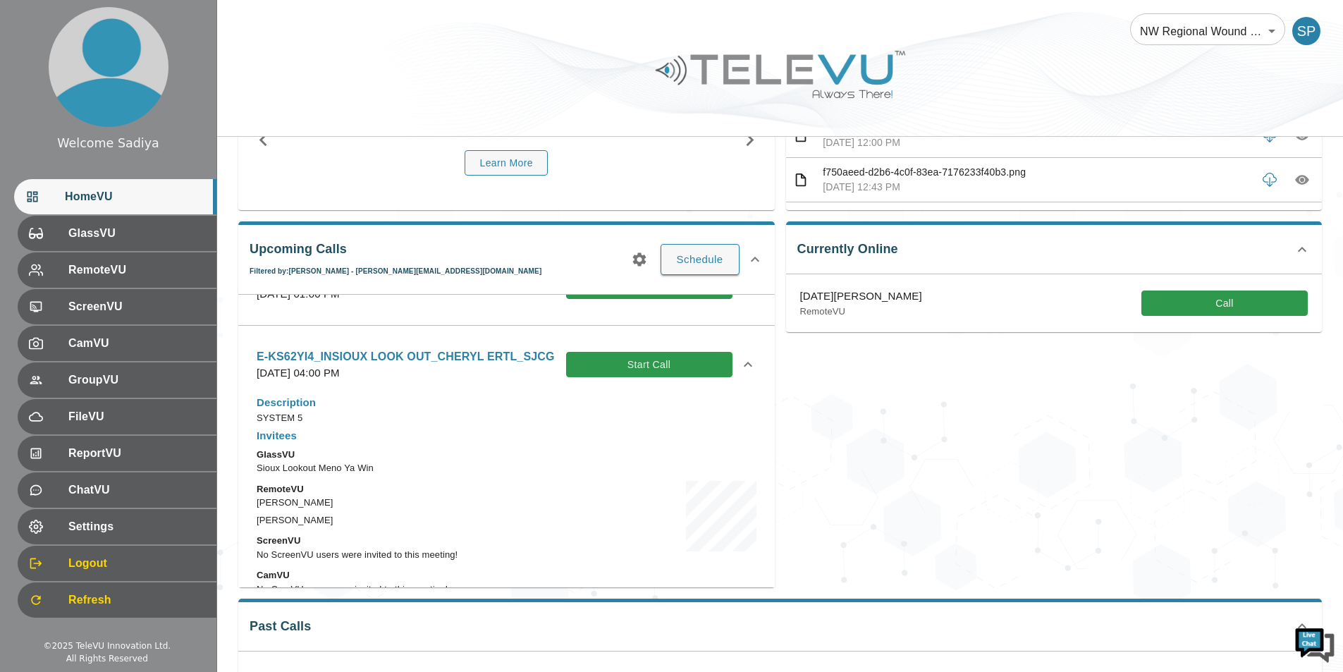
scroll to position [1128, 0]
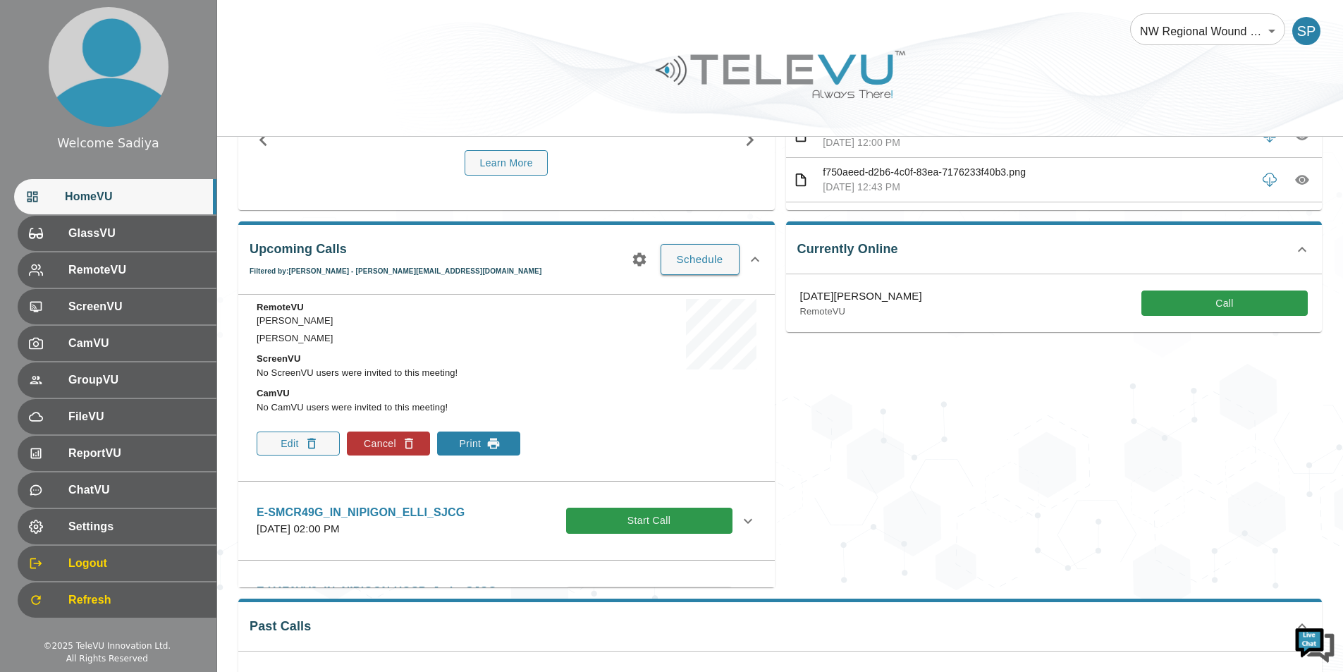
click at [482, 444] on button "Print" at bounding box center [478, 444] width 83 height 24
